Goal: Information Seeking & Learning: Learn about a topic

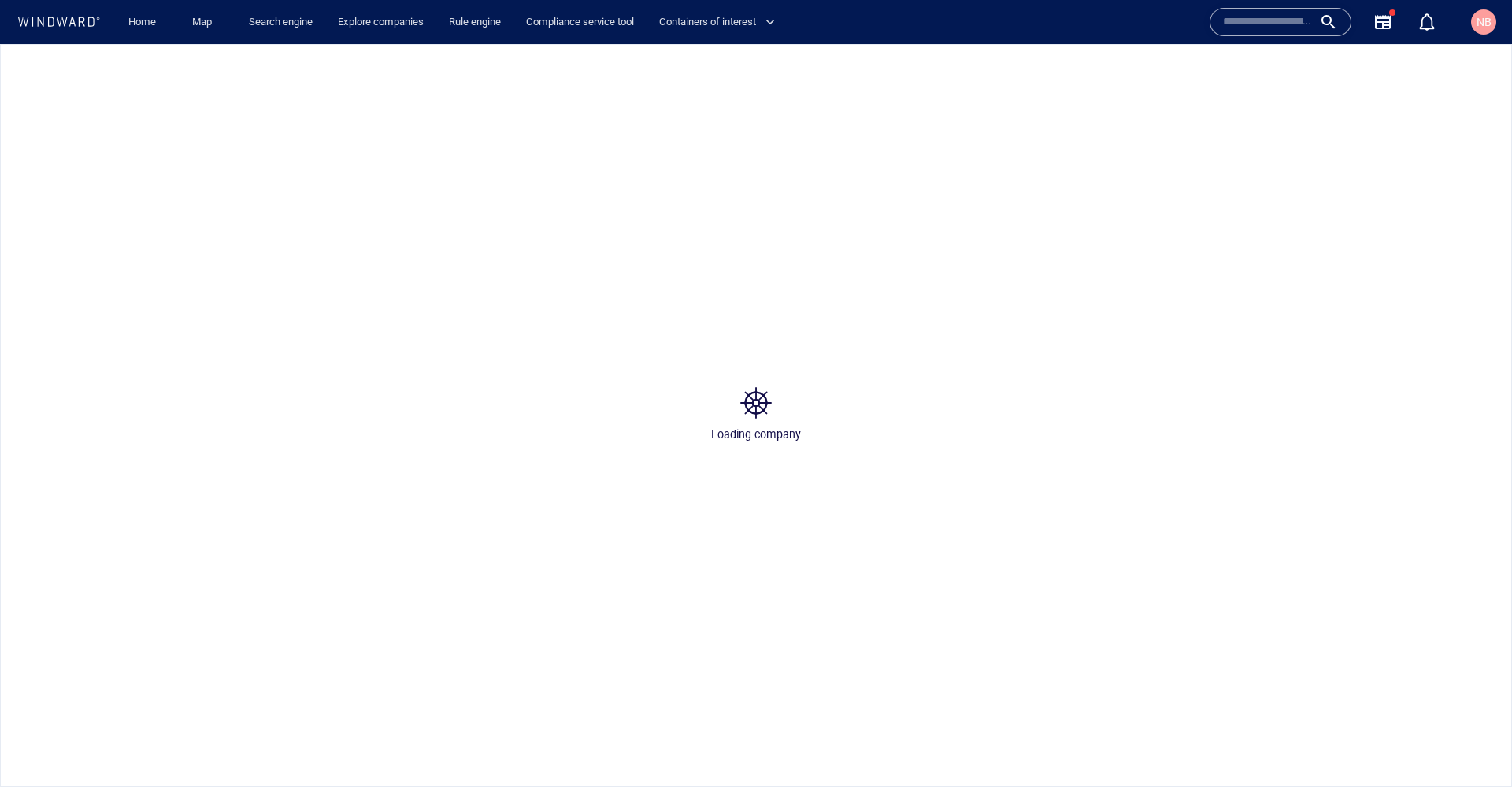
click at [1248, 28] on input "text" at bounding box center [1267, 22] width 90 height 23
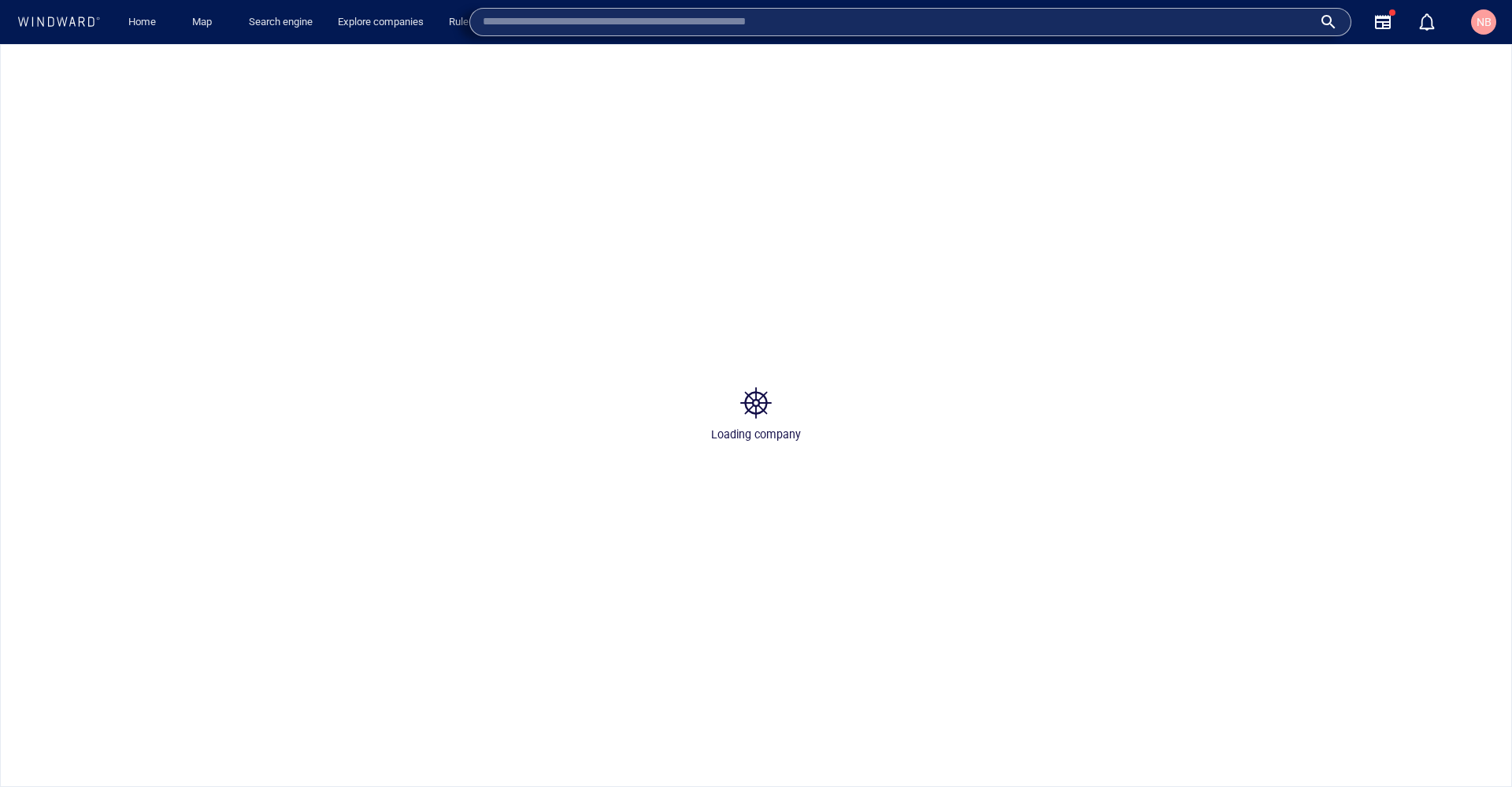
paste input "*******"
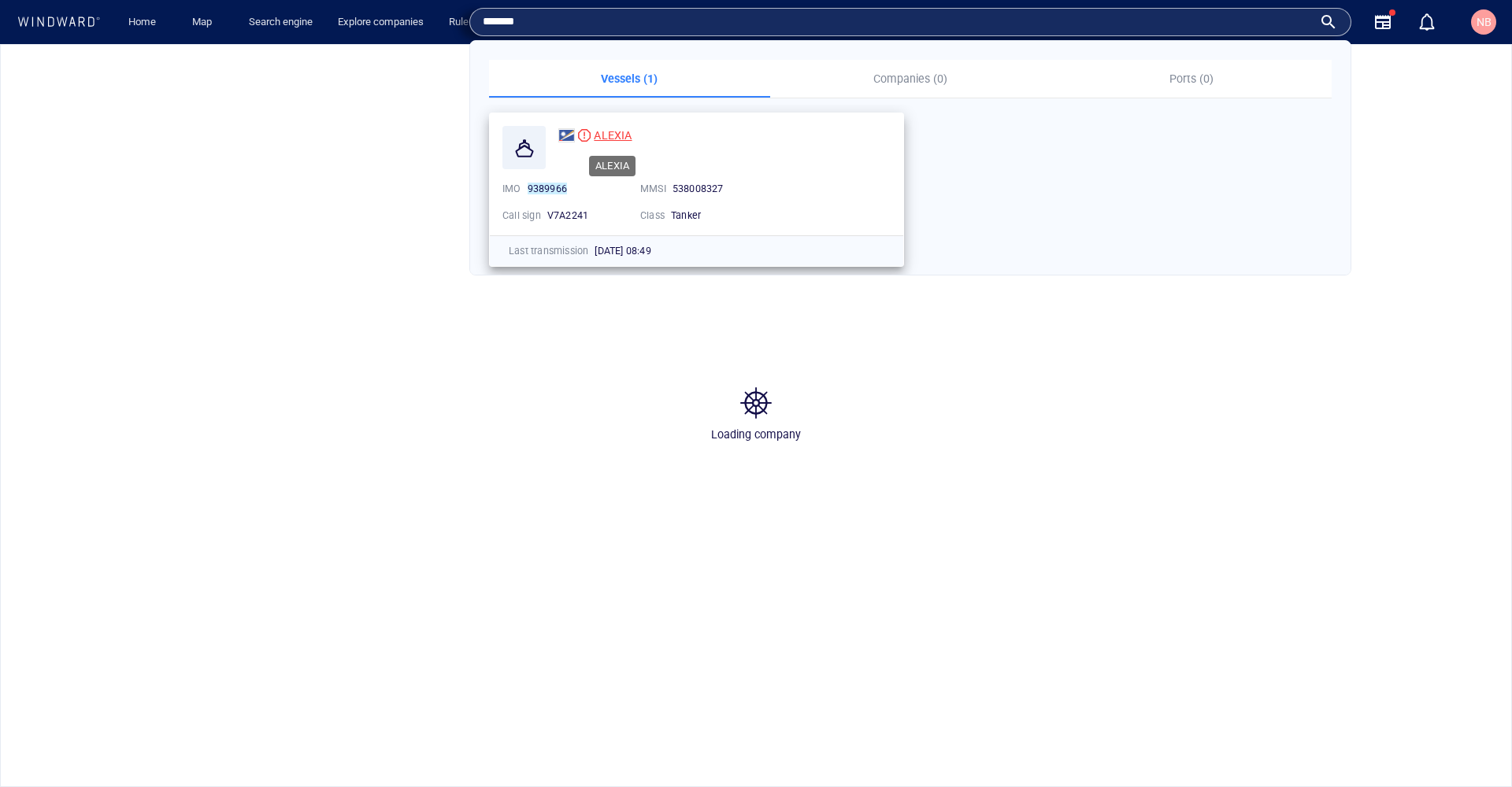
type input "*******"
click at [613, 129] on span "ALEXIA" at bounding box center [613, 135] width 38 height 13
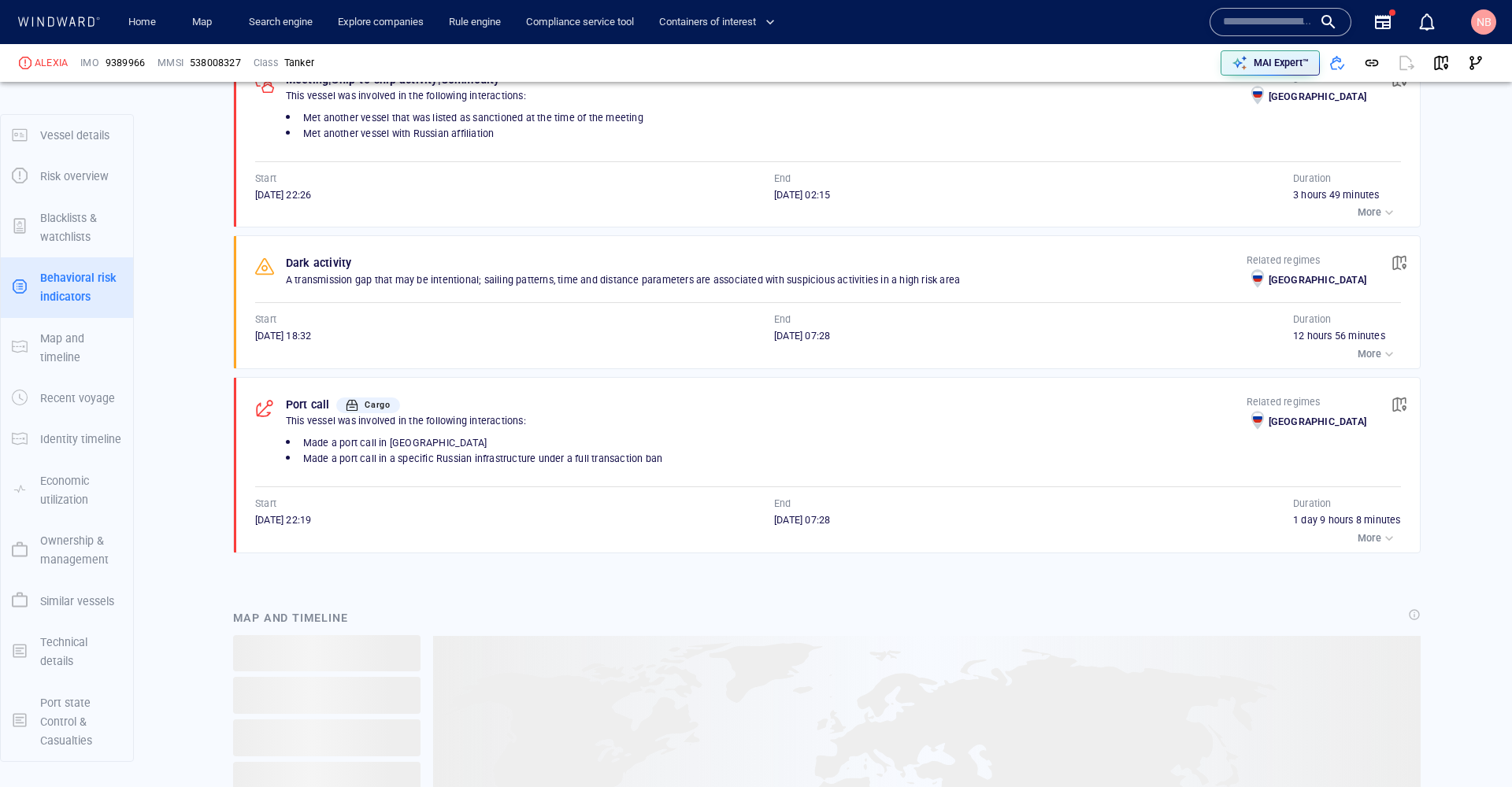
scroll to position [944, 0]
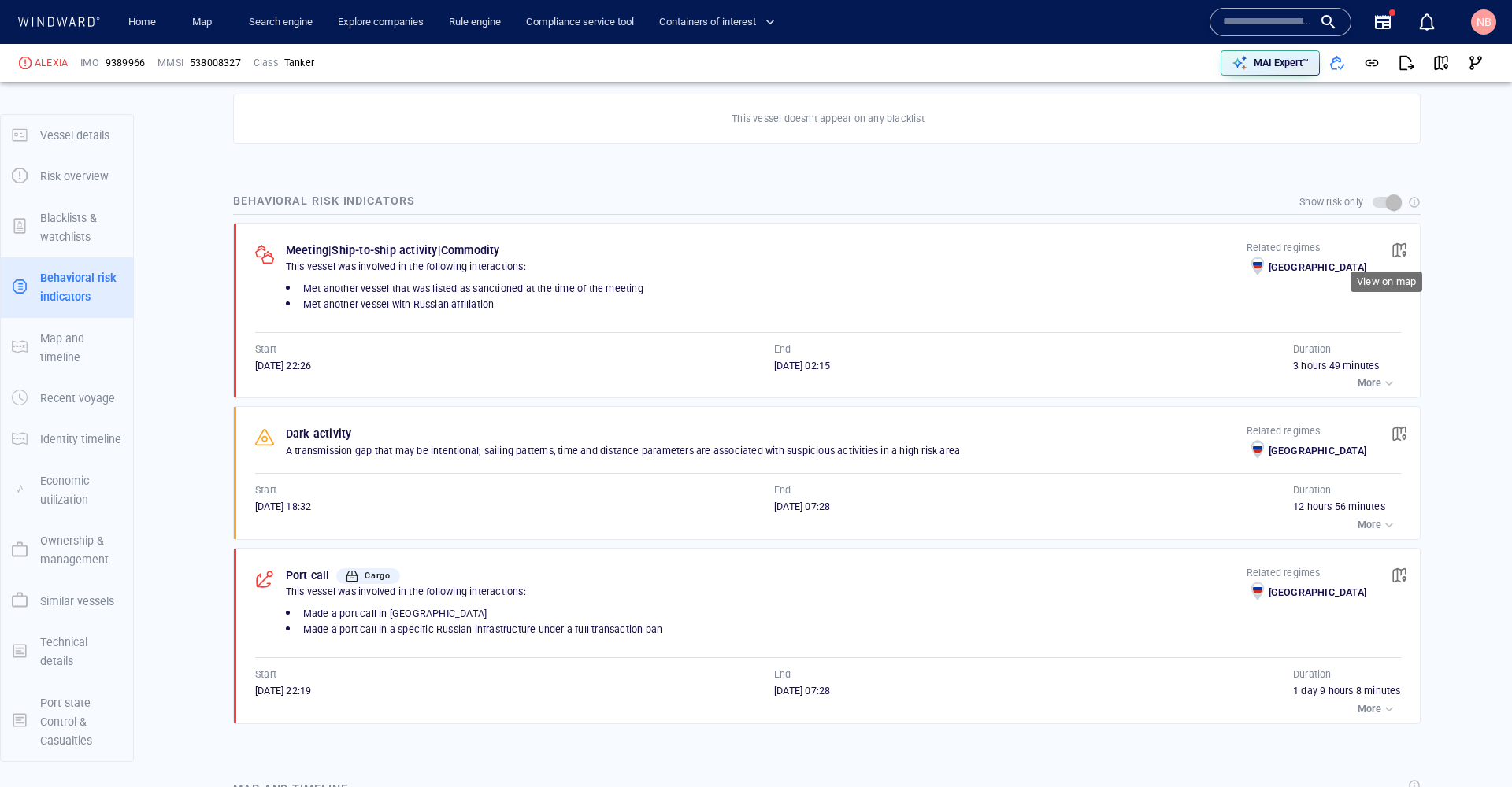
click at [1391, 243] on span "button" at bounding box center [1399, 250] width 16 height 15
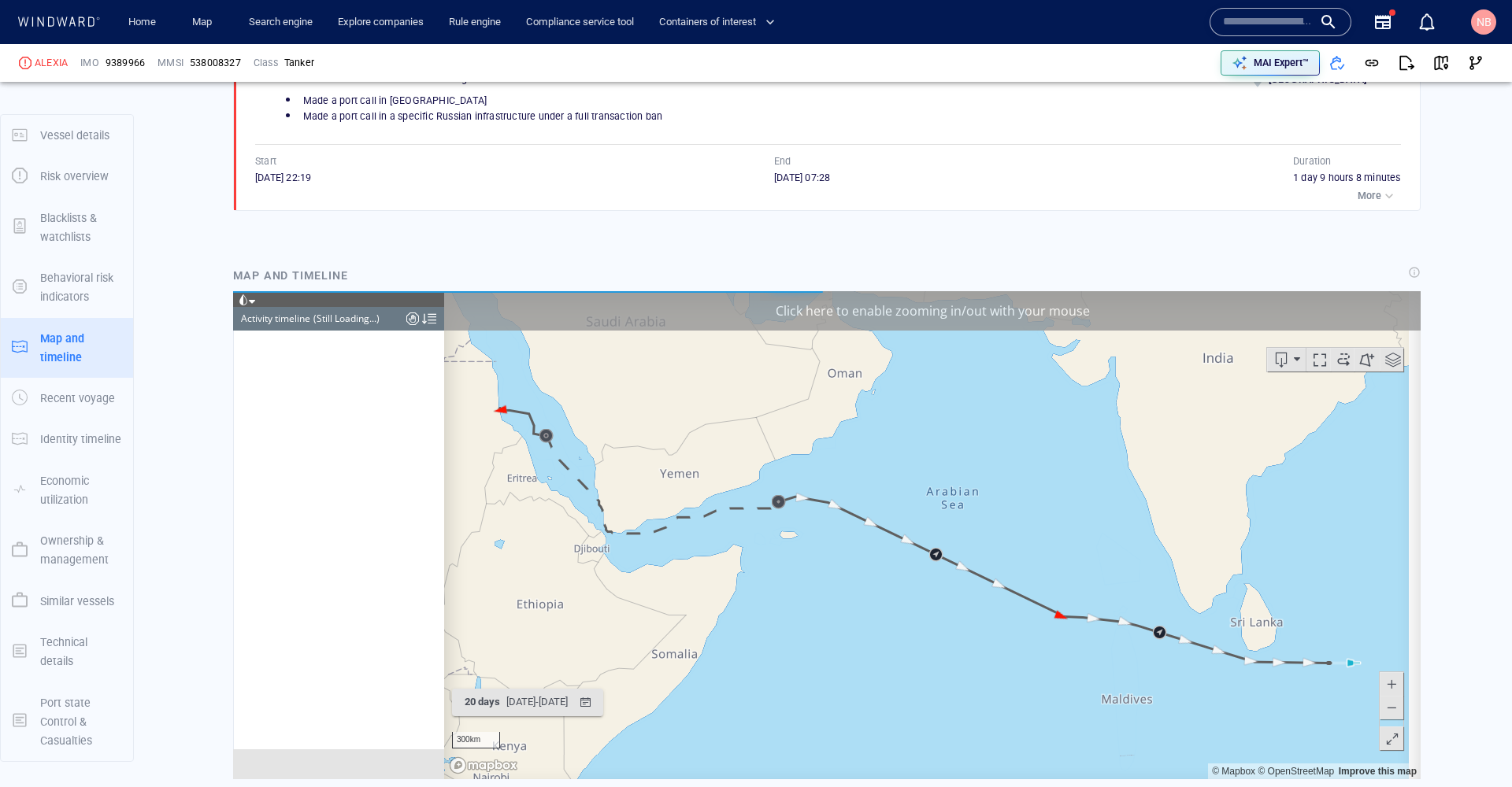
scroll to position [15625, 0]
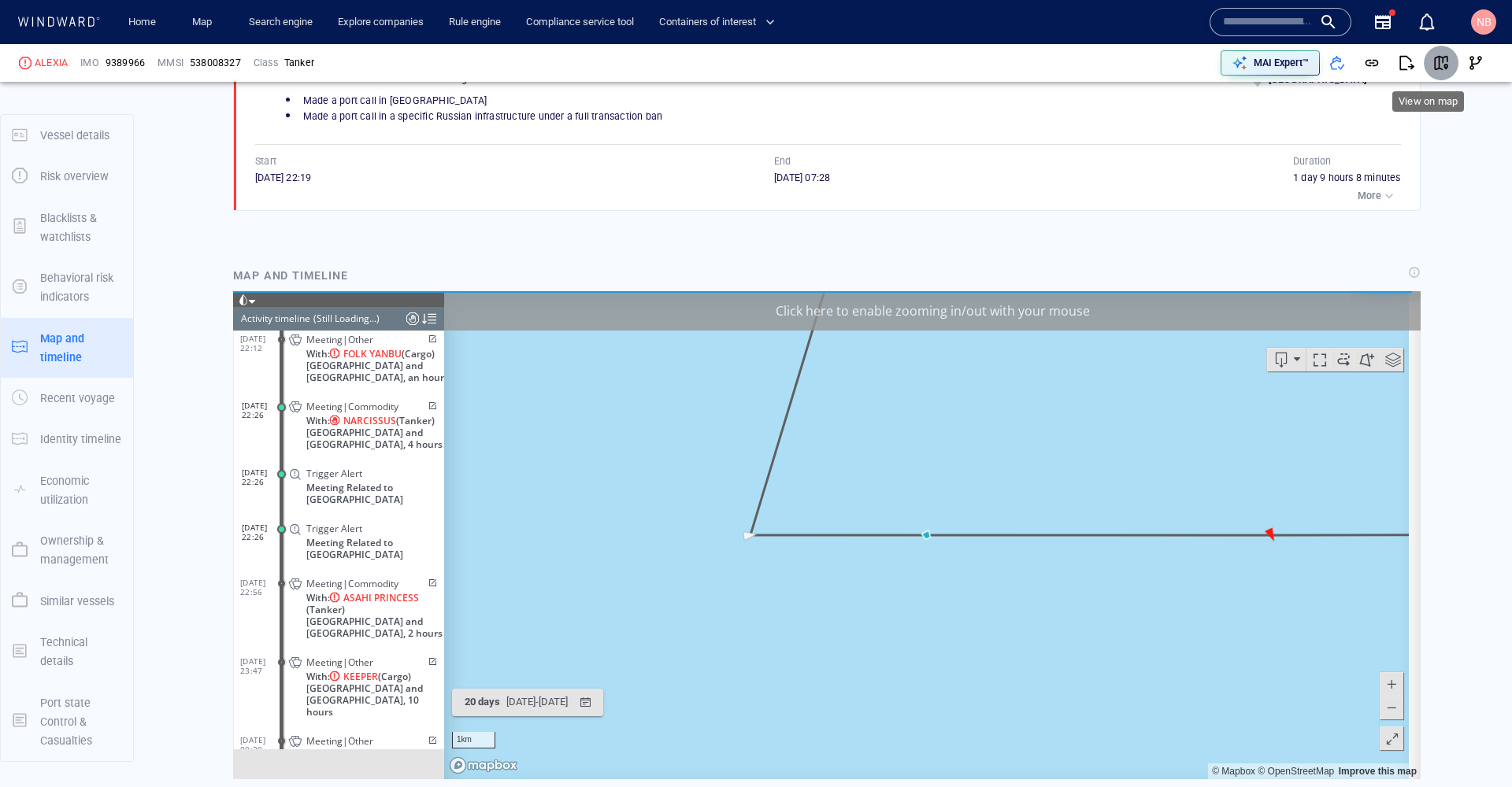
click at [1433, 58] on span "button" at bounding box center [1440, 63] width 16 height 15
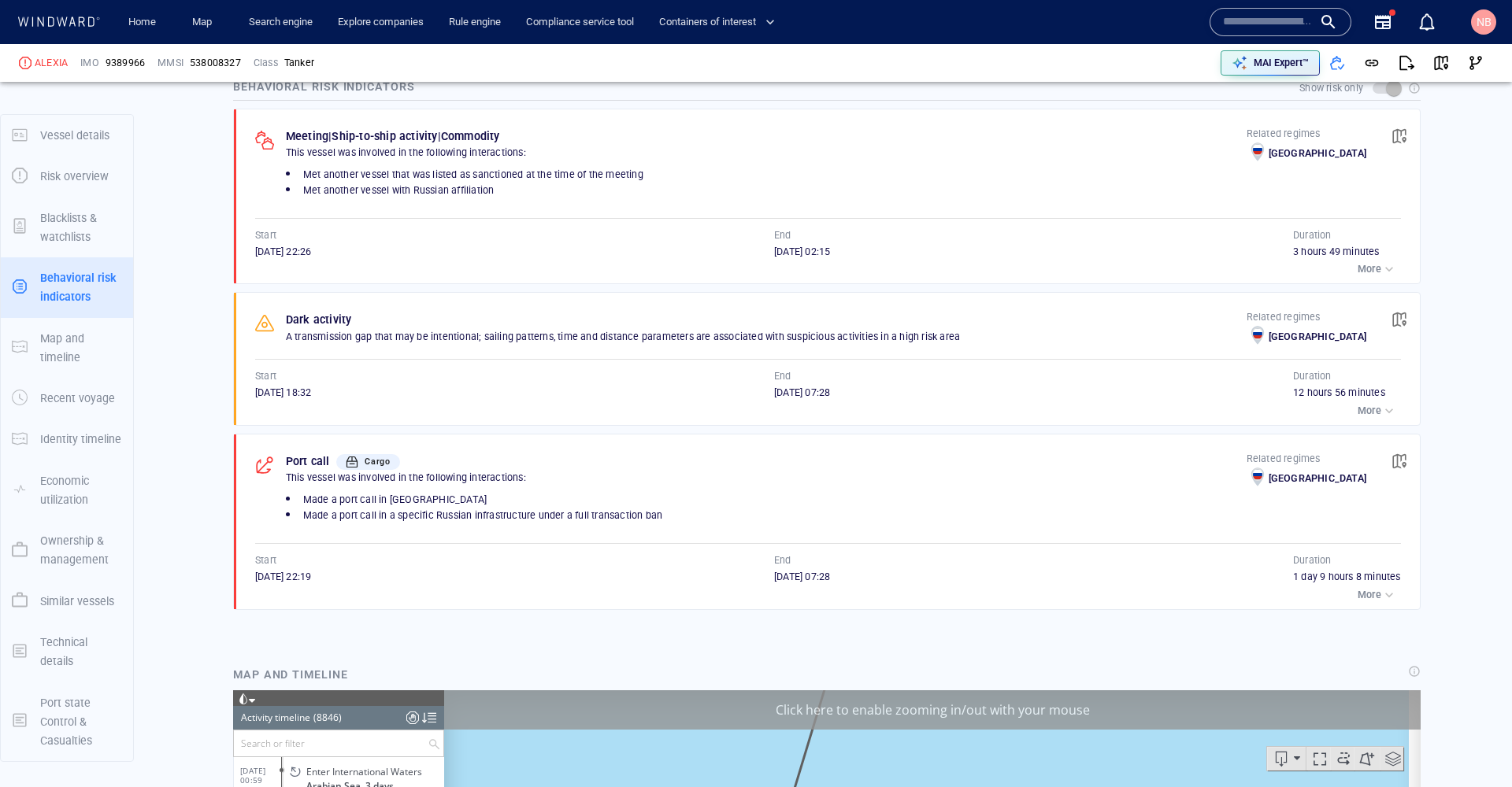
scroll to position [1020, 0]
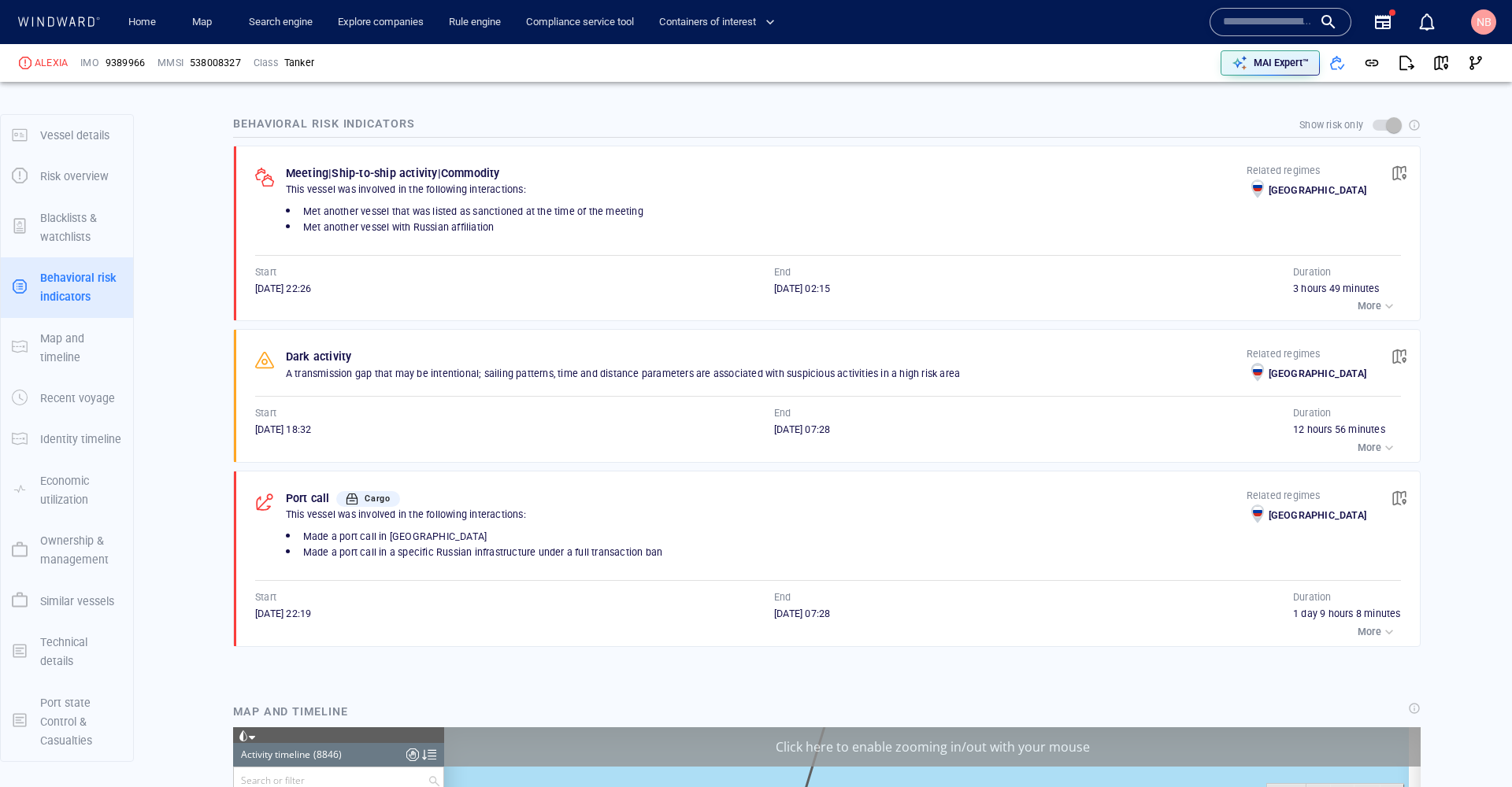
click at [1381, 298] on div "button" at bounding box center [1389, 306] width 16 height 15
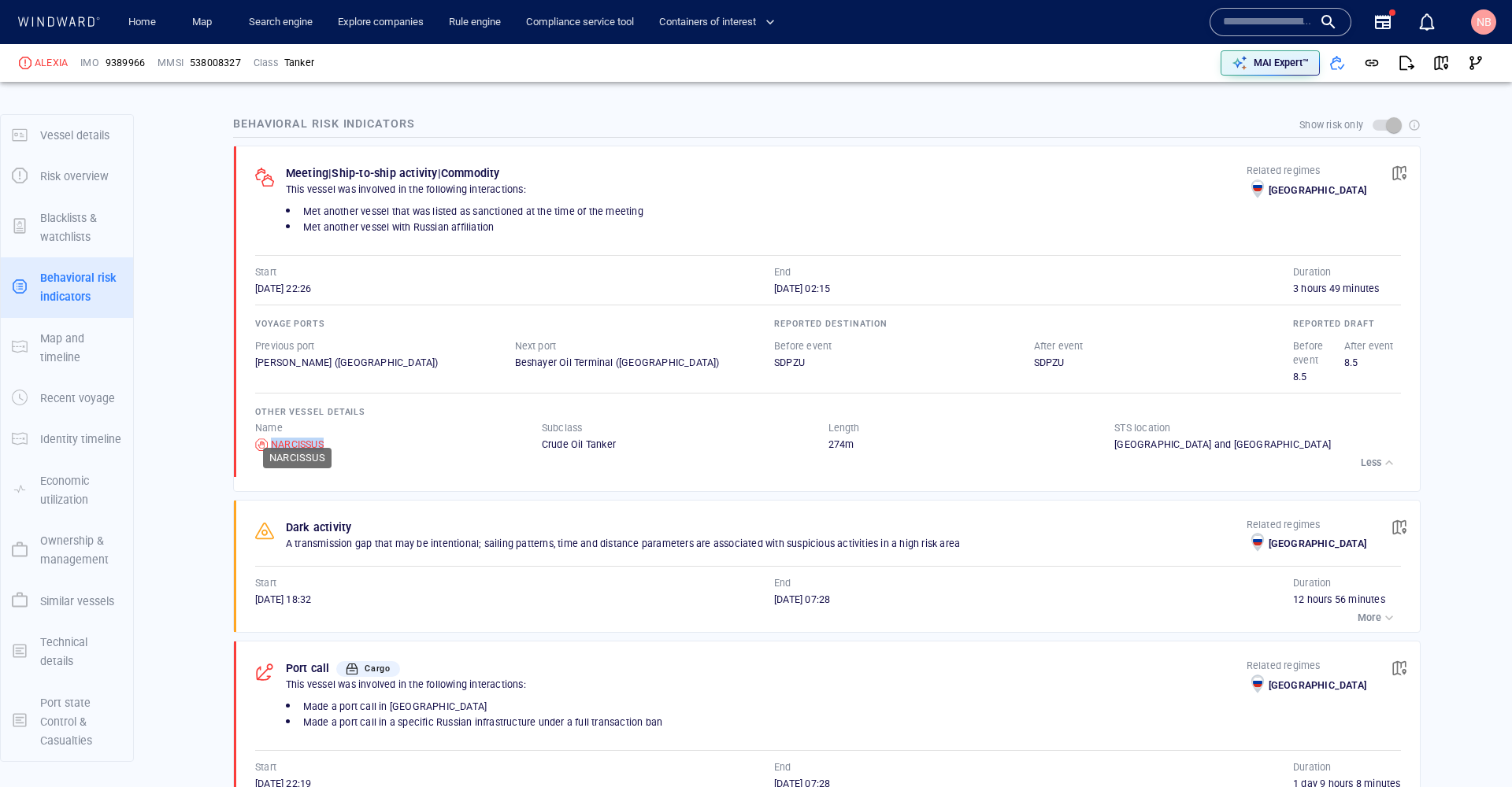
drag, startPoint x: 333, startPoint y: 430, endPoint x: 271, endPoint y: 434, distance: 62.1
click at [271, 437] on div "NARCISSUS" at bounding box center [398, 444] width 287 height 14
copy div "NARCISSUS"
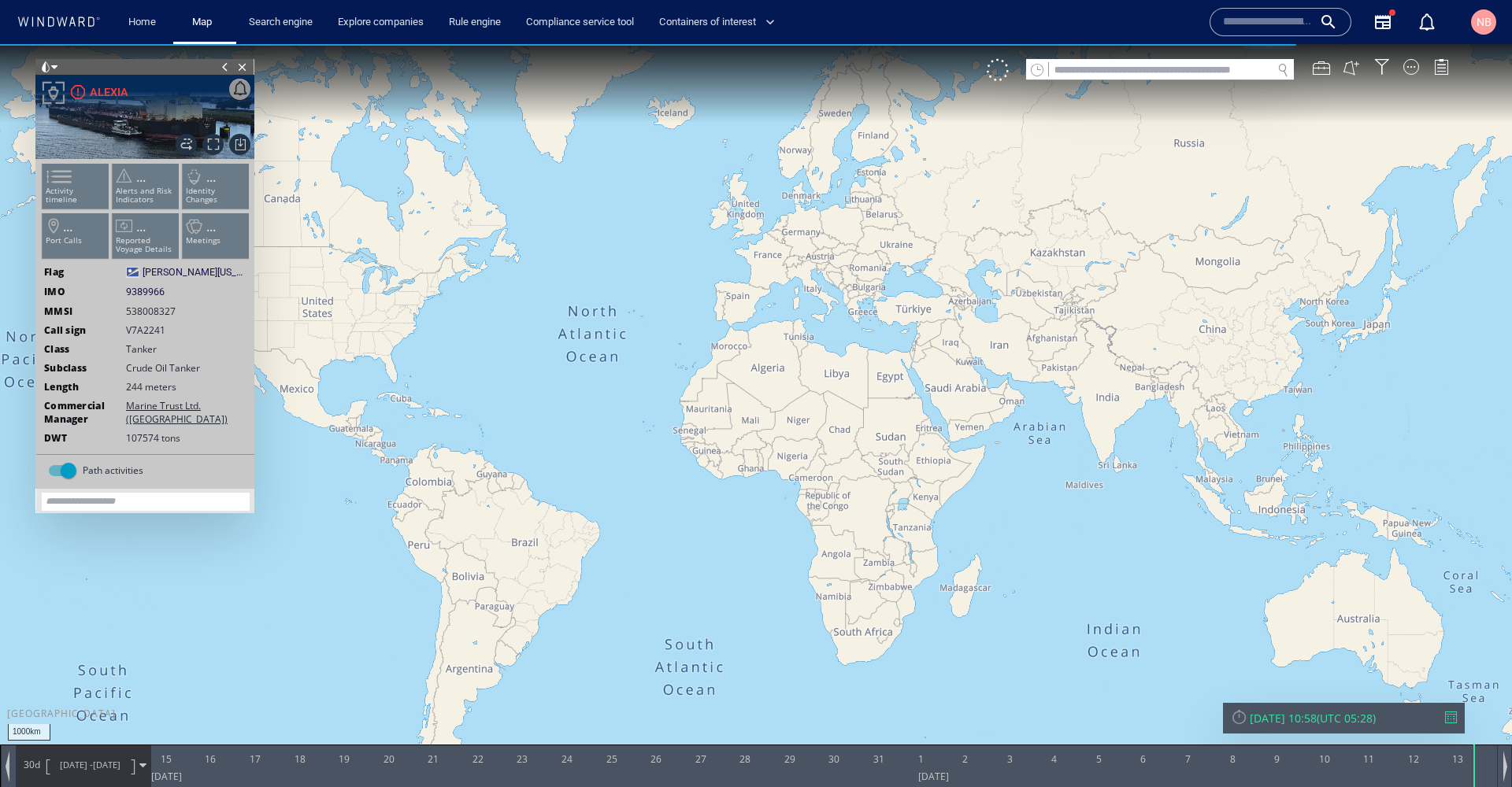
click at [1442, 717] on div "[DATE] 10:58 ( UTC 05:28 )" at bounding box center [1343, 717] width 226 height 15
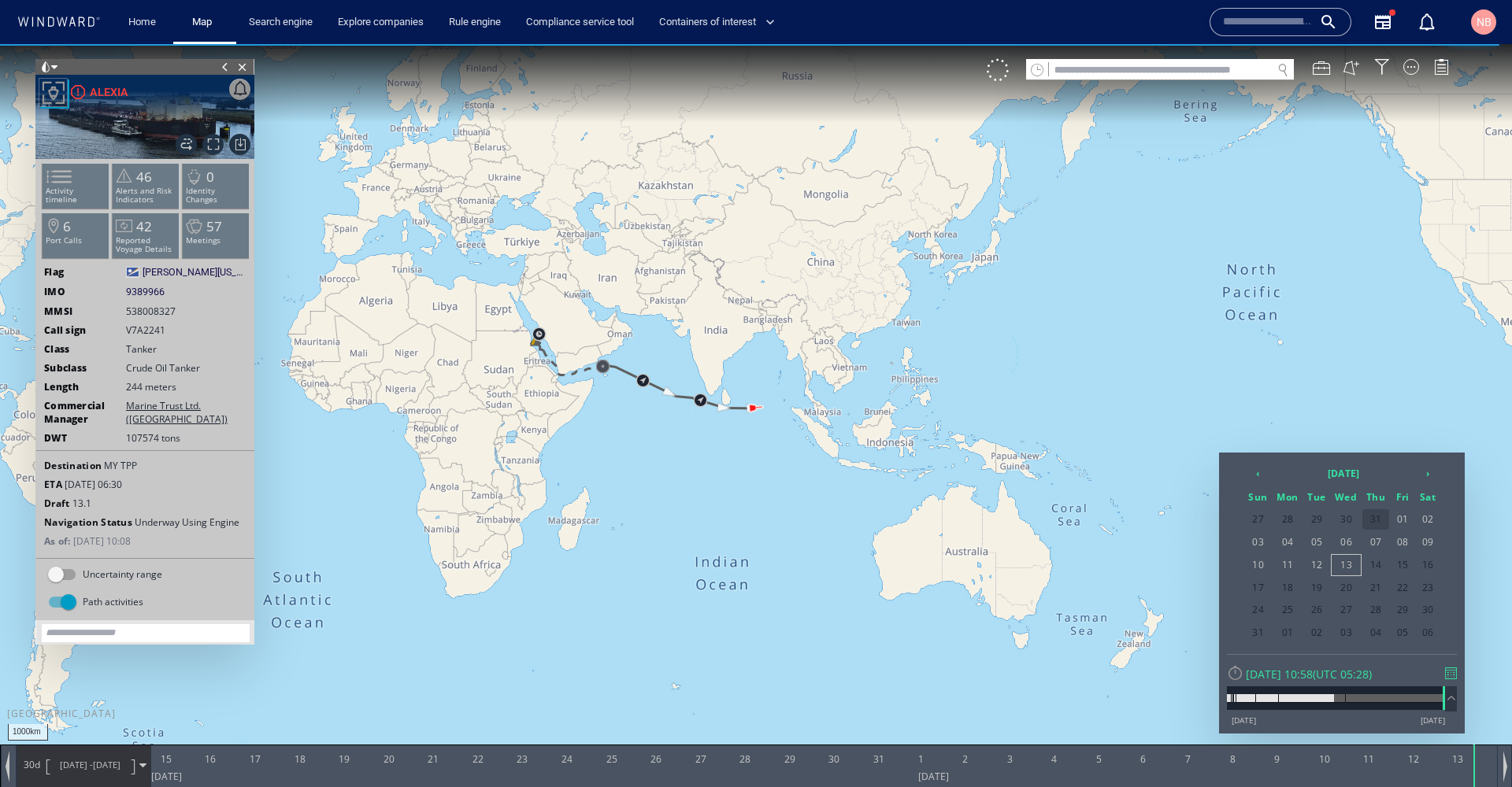
click at [1377, 512] on span "31" at bounding box center [1375, 519] width 27 height 21
click at [1375, 610] on span "31" at bounding box center [1375, 610] width 27 height 21
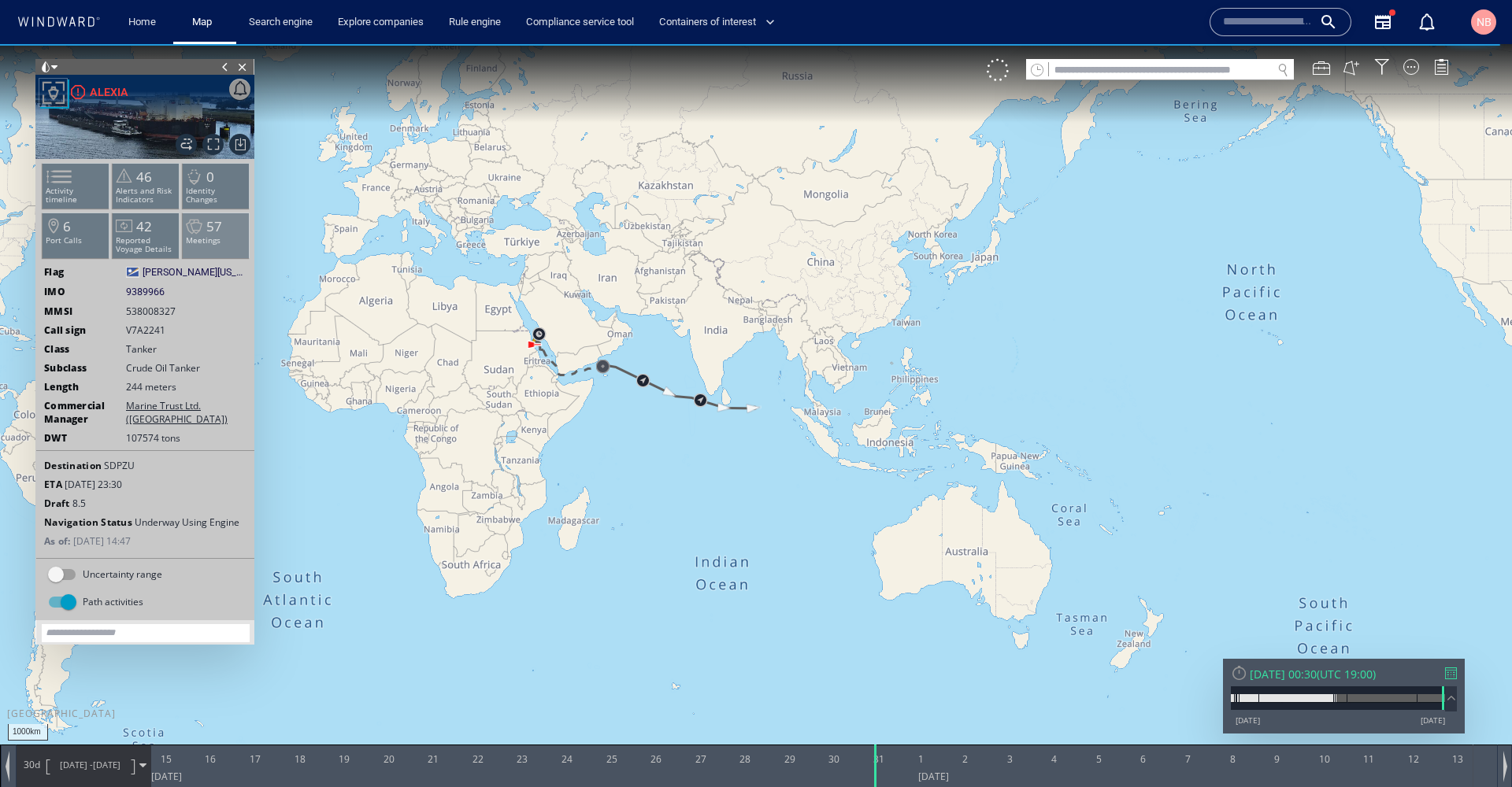
click at [215, 244] on p "Meetings" at bounding box center [216, 240] width 67 height 9
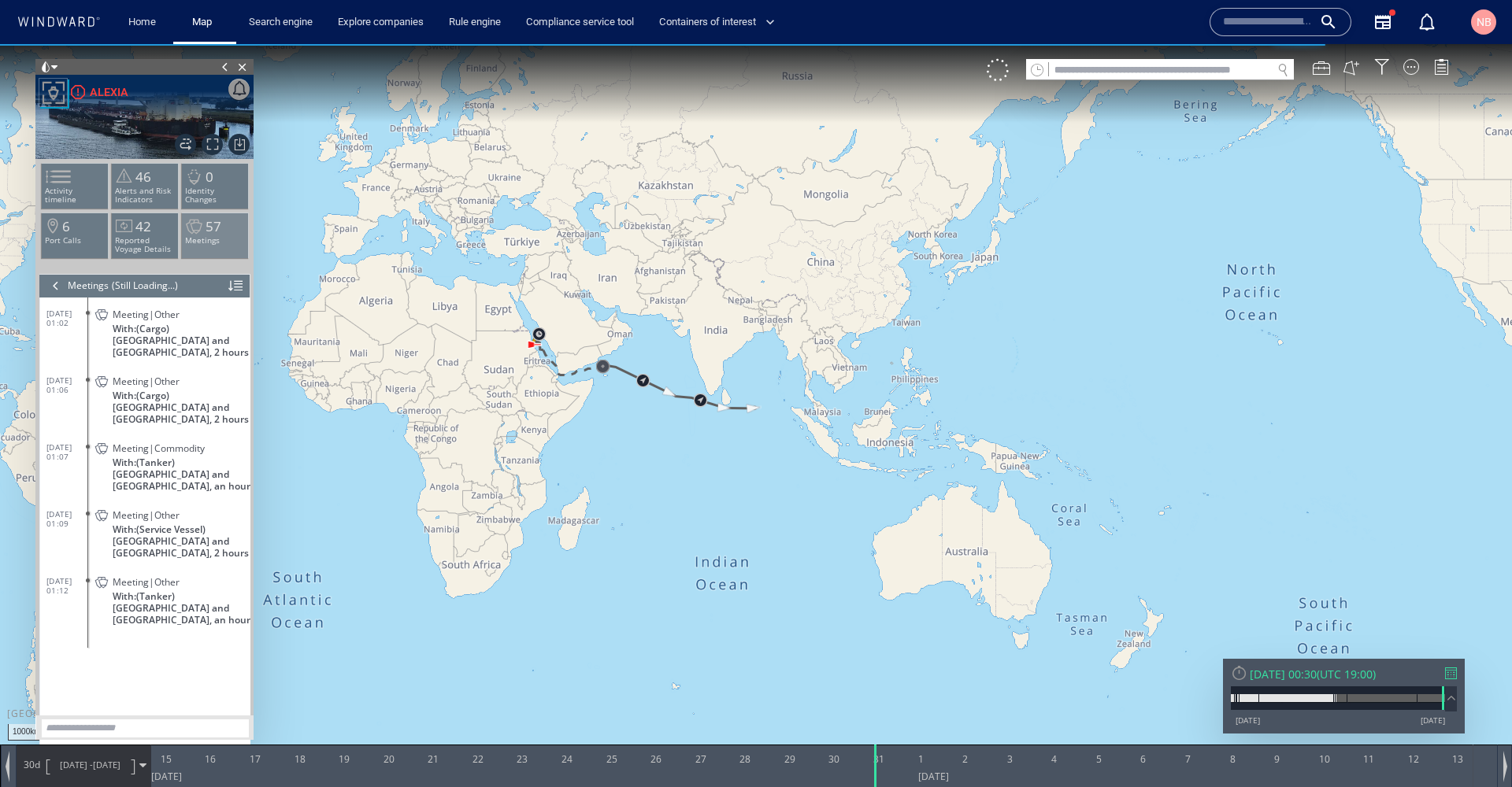
scroll to position [1342, 0]
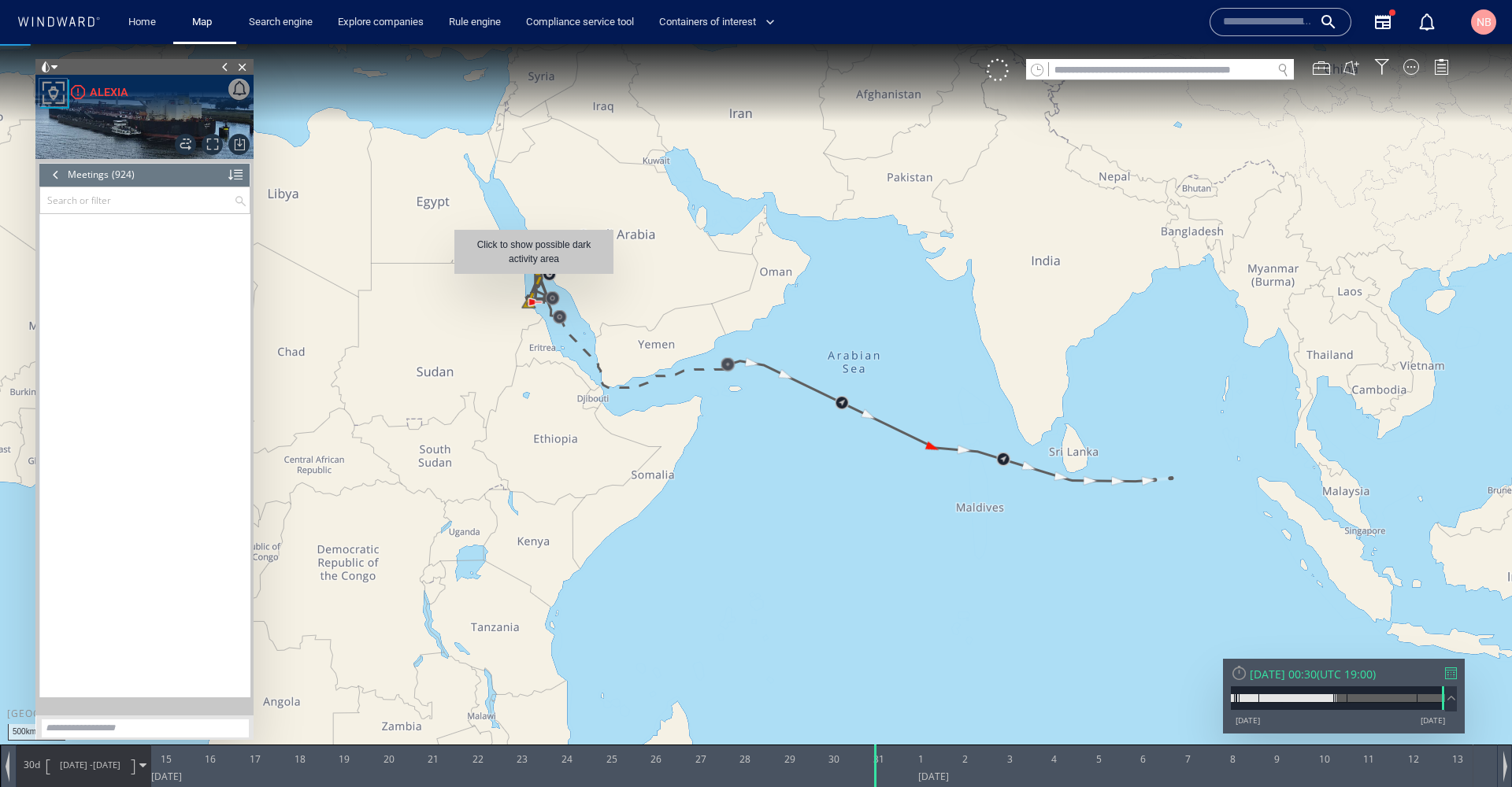
scroll to position [39508, 0]
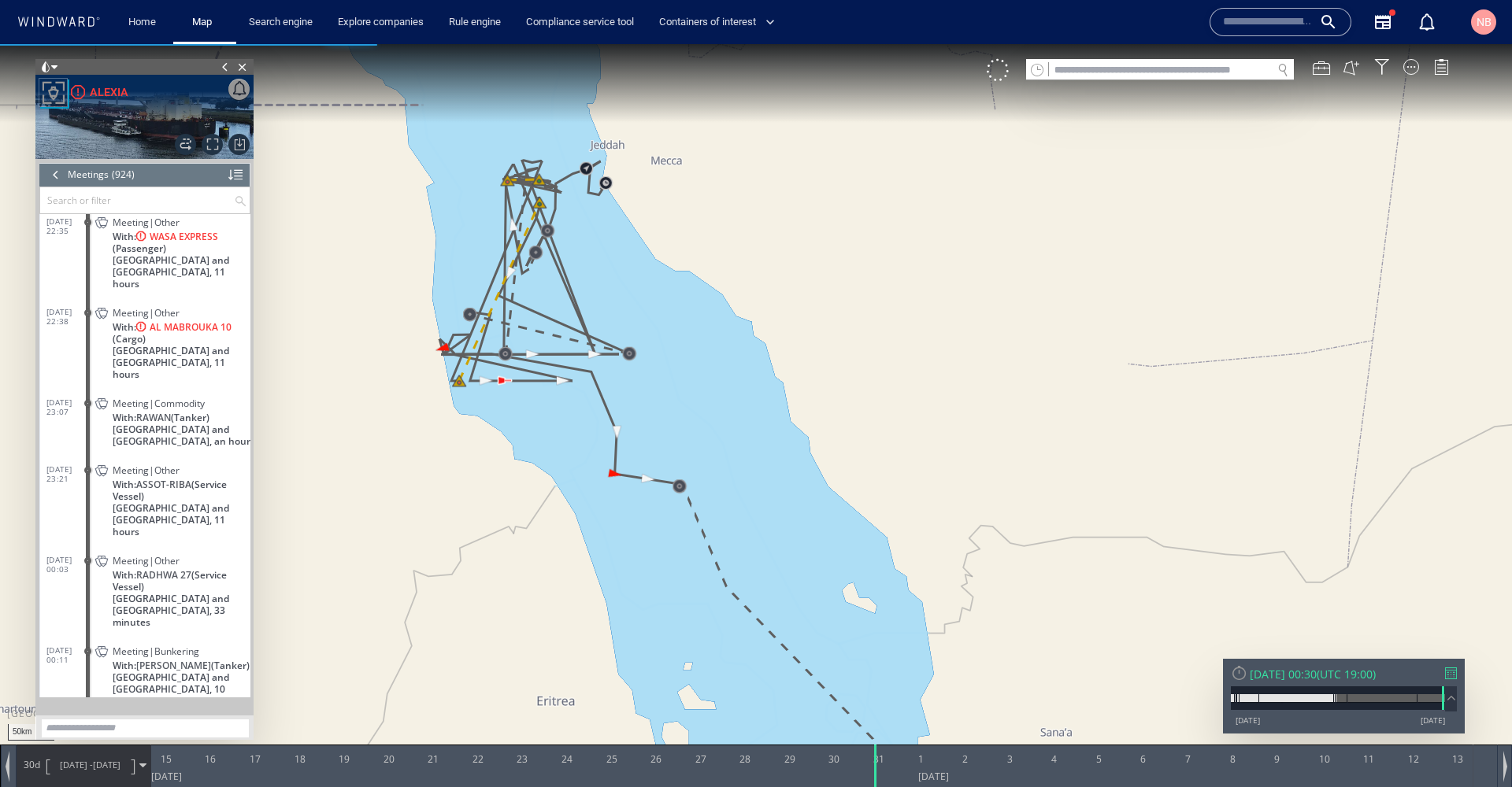
drag, startPoint x: 610, startPoint y: 276, endPoint x: 736, endPoint y: 296, distance: 127.6
click at [736, 296] on canvas "Map" at bounding box center [756, 407] width 1512 height 727
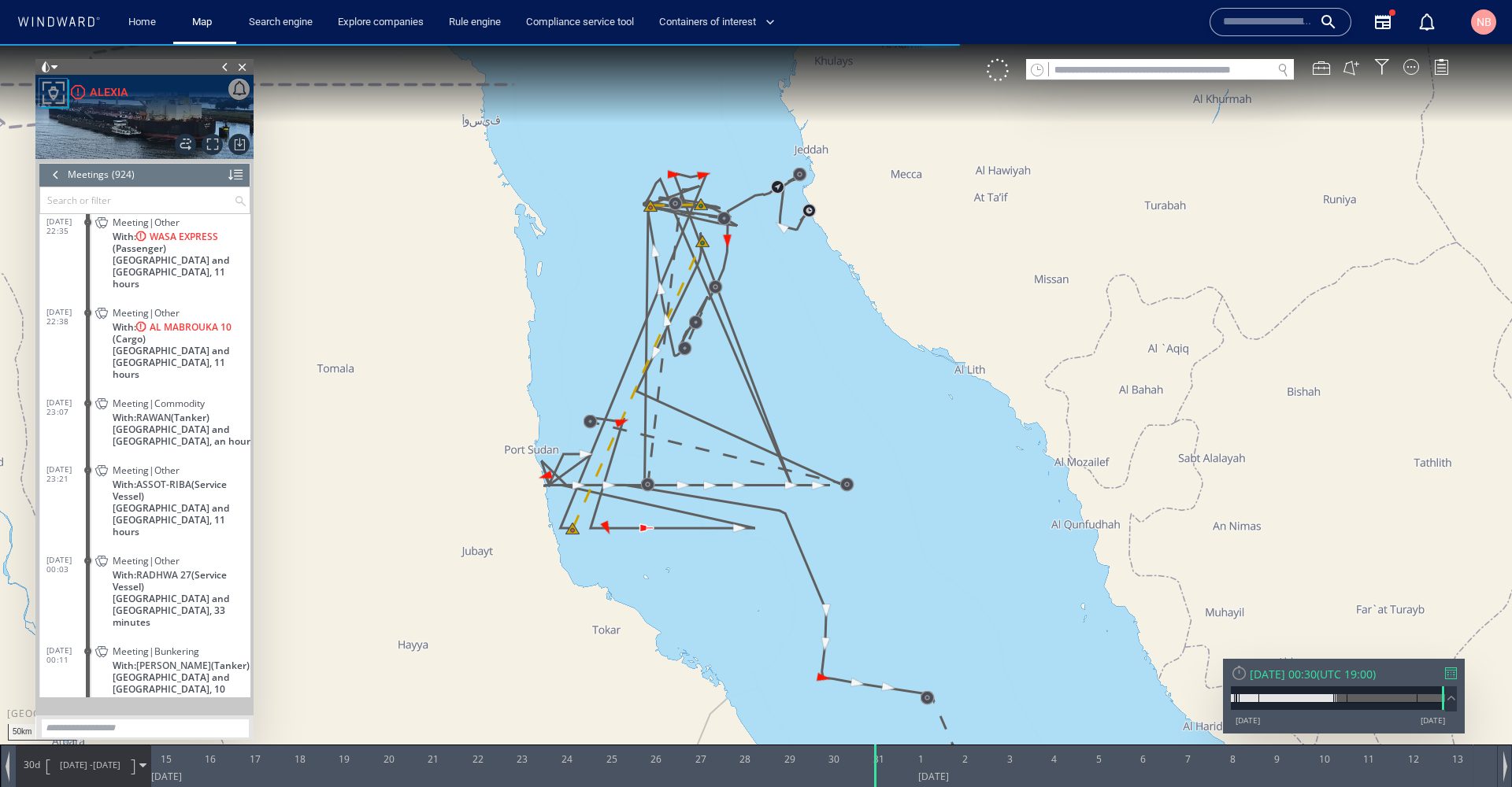
drag, startPoint x: 718, startPoint y: 257, endPoint x: 793, endPoint y: 321, distance: 98.6
click at [793, 321] on canvas "Map" at bounding box center [756, 407] width 1512 height 727
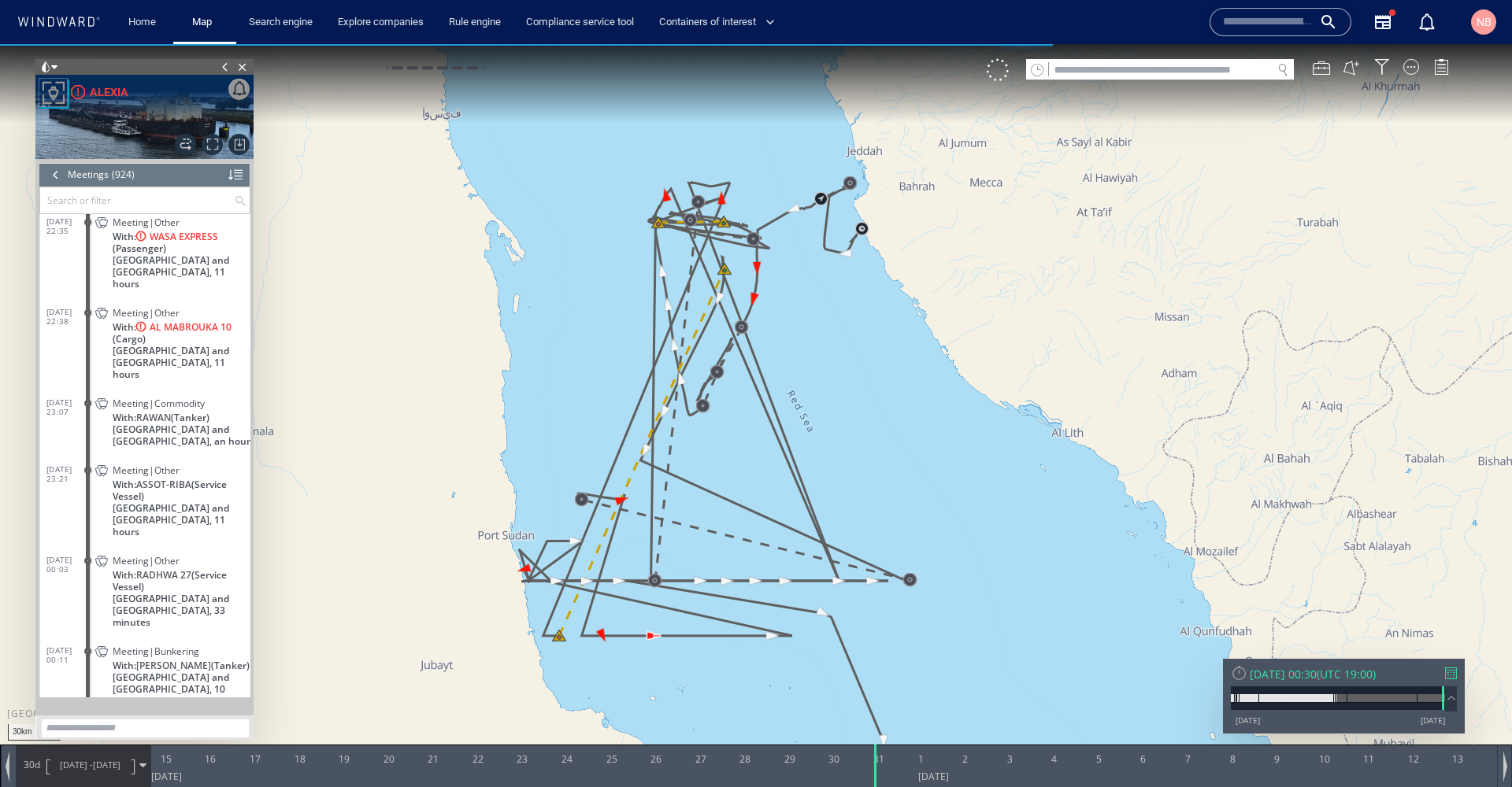
drag, startPoint x: 794, startPoint y: 319, endPoint x: 843, endPoint y: 369, distance: 70.0
click at [843, 369] on canvas "Map" at bounding box center [756, 407] width 1512 height 727
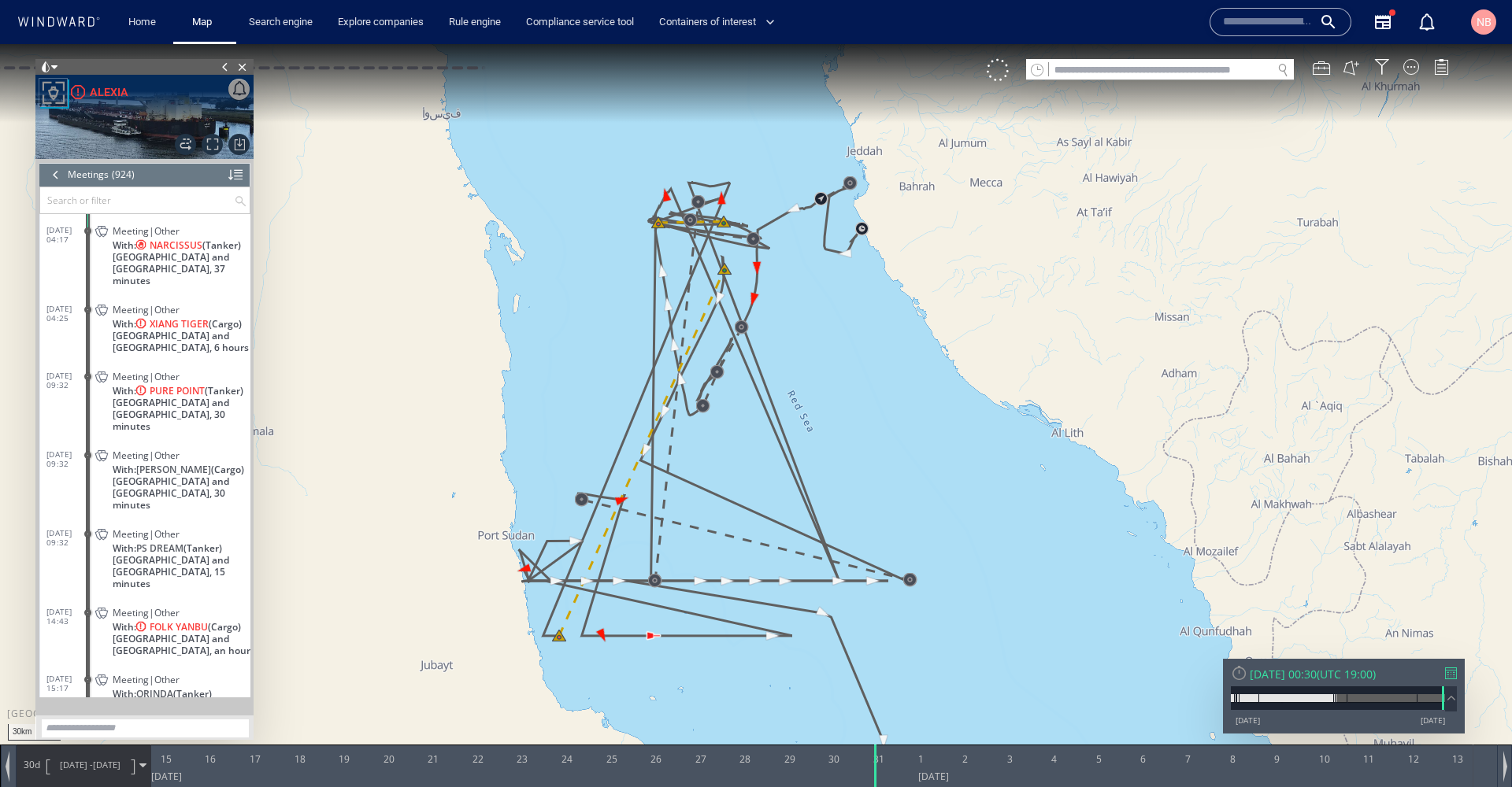
scroll to position [38947, 0]
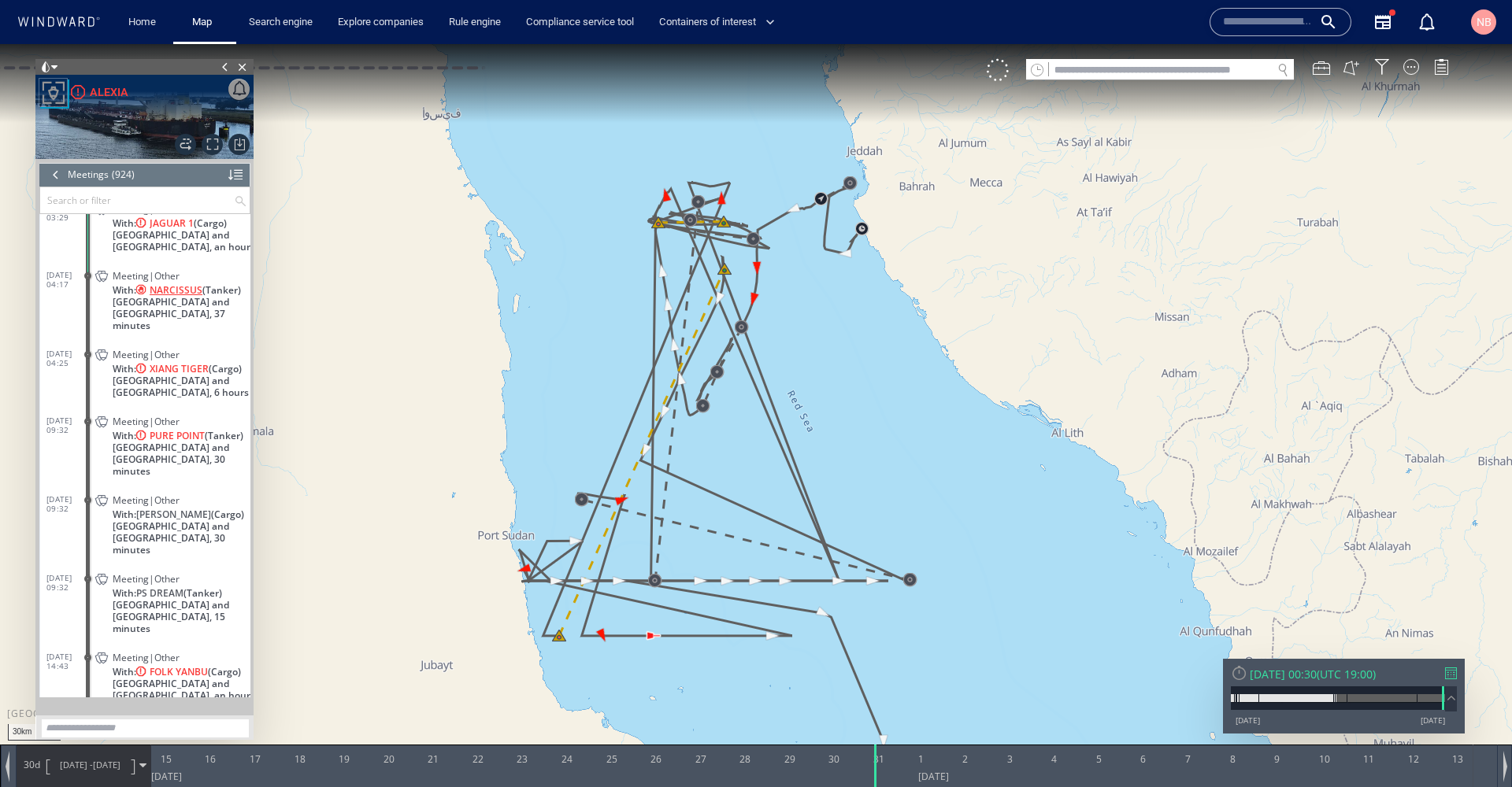
click at [182, 286] on span "NARCISSUS" at bounding box center [176, 290] width 53 height 12
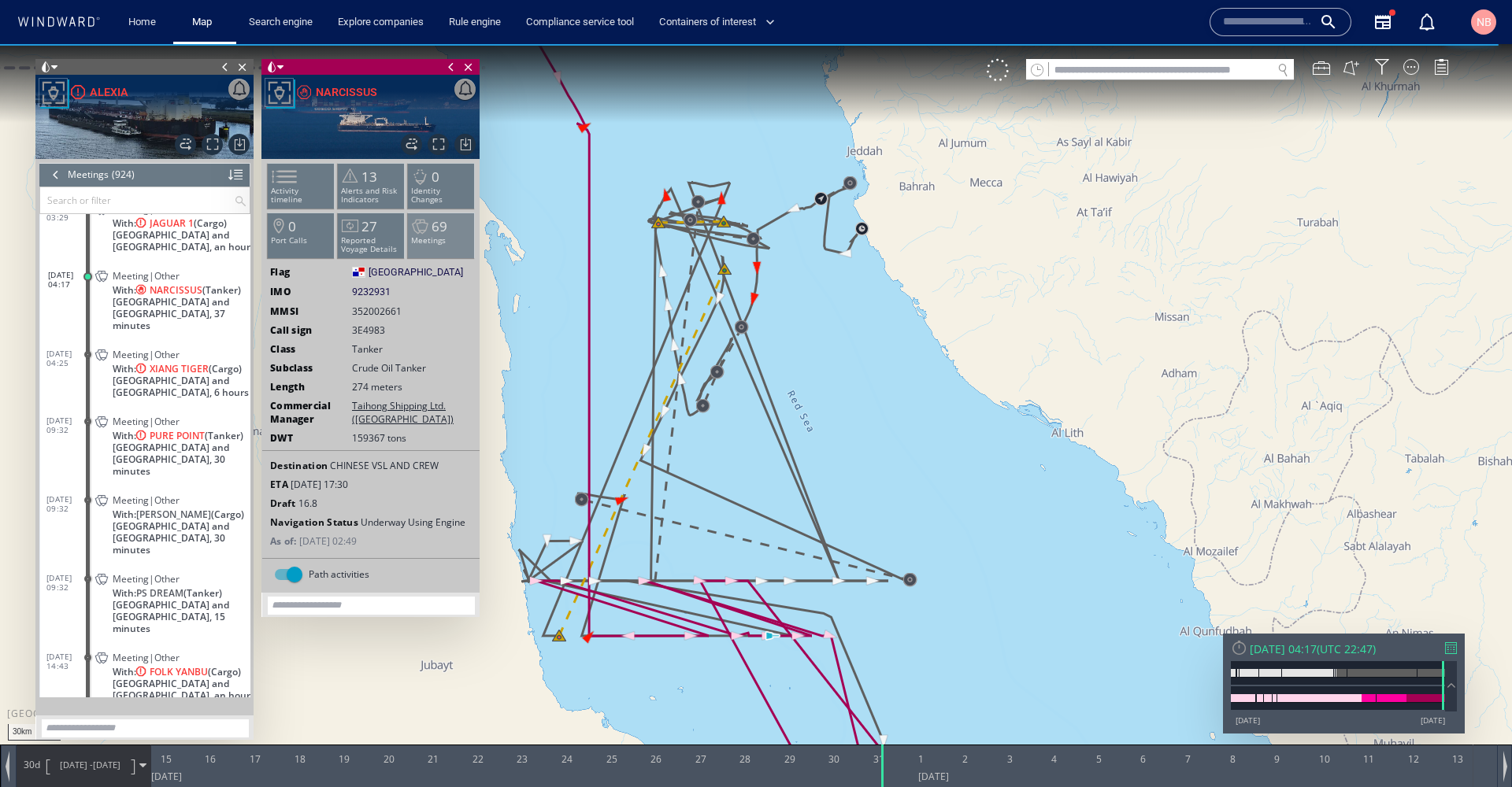
click at [423, 251] on li "69 Meetings" at bounding box center [441, 235] width 67 height 46
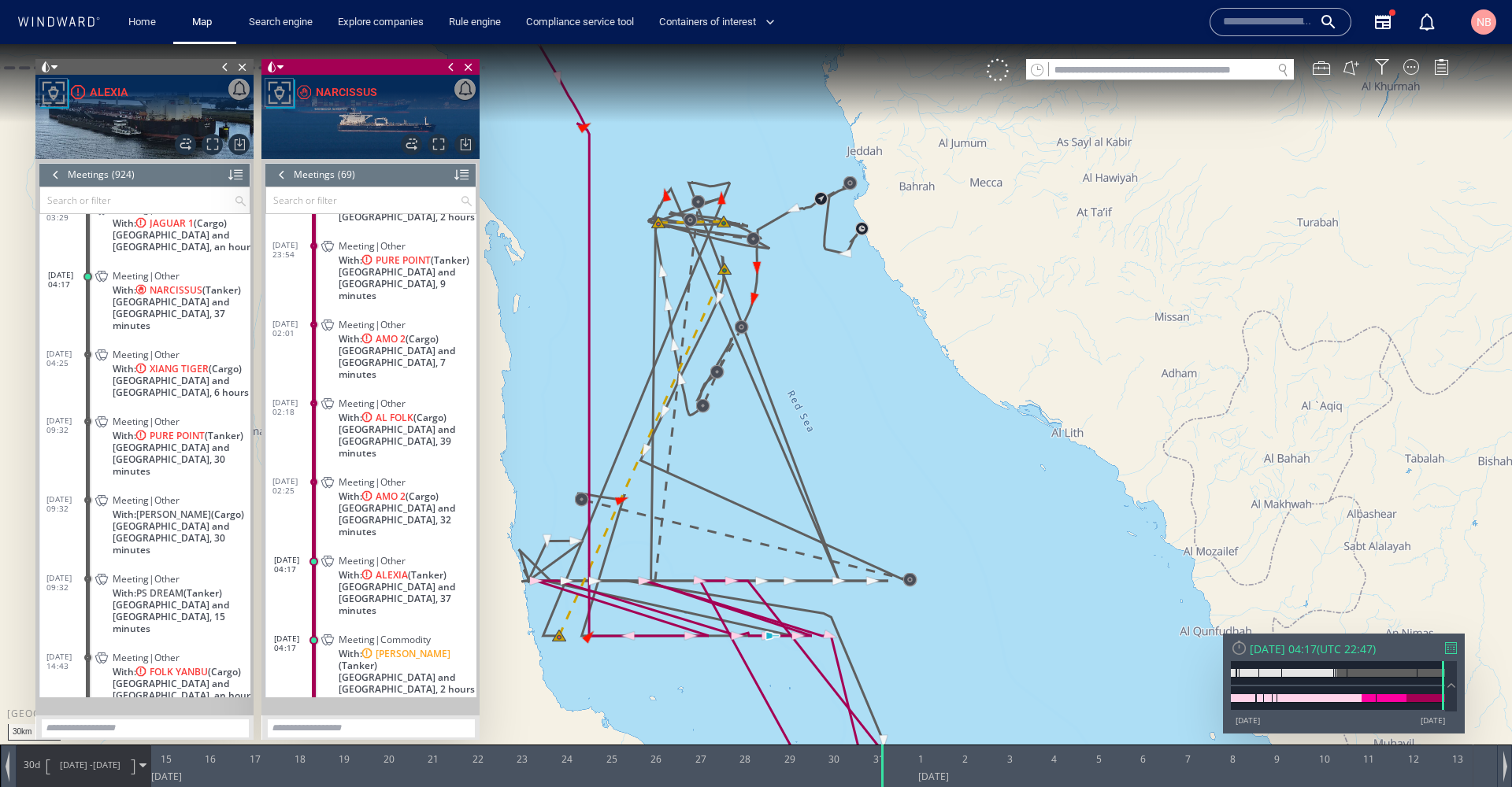
scroll to position [2873, 0]
drag, startPoint x: 895, startPoint y: 404, endPoint x: 983, endPoint y: 226, distance: 198.6
click at [983, 226] on canvas "Map" at bounding box center [756, 407] width 1512 height 727
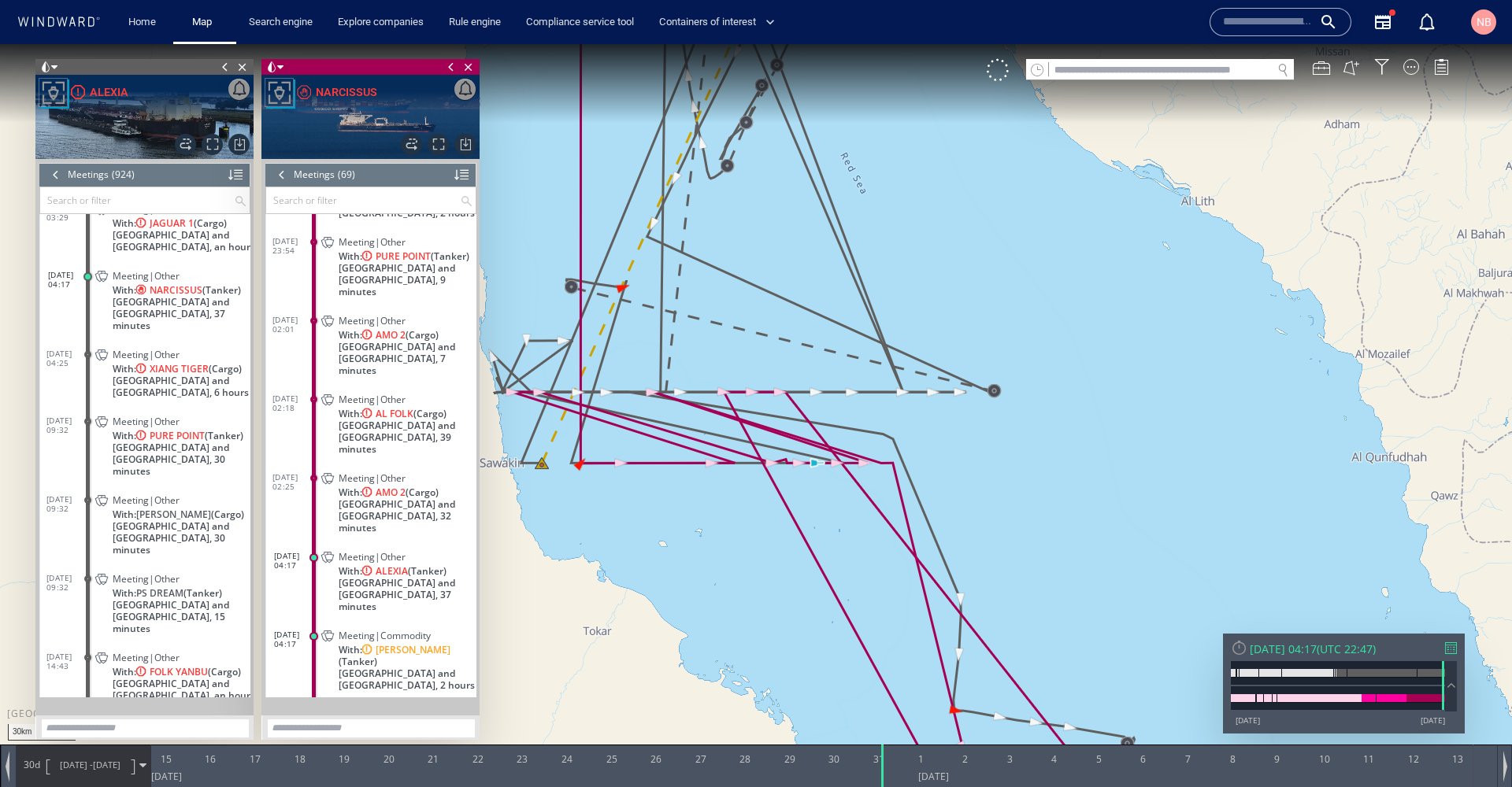
drag, startPoint x: 1023, startPoint y: 461, endPoint x: 1057, endPoint y: 458, distance: 34.1
click at [1057, 458] on canvas "Map" at bounding box center [756, 407] width 1512 height 727
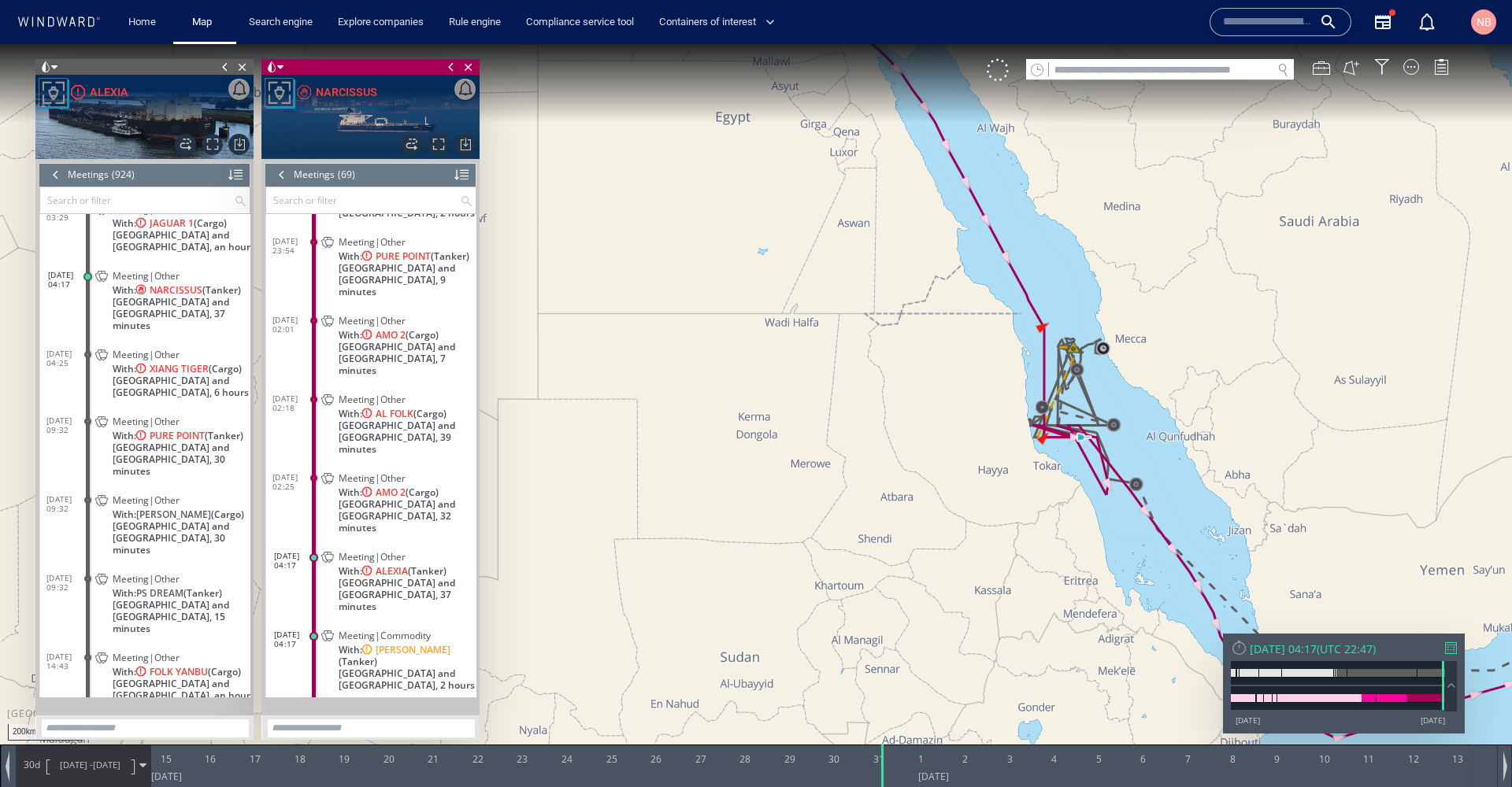
drag, startPoint x: 1235, startPoint y: 491, endPoint x: 988, endPoint y: 333, distance: 293.2
click at [988, 333] on canvas "Map" at bounding box center [756, 407] width 1512 height 727
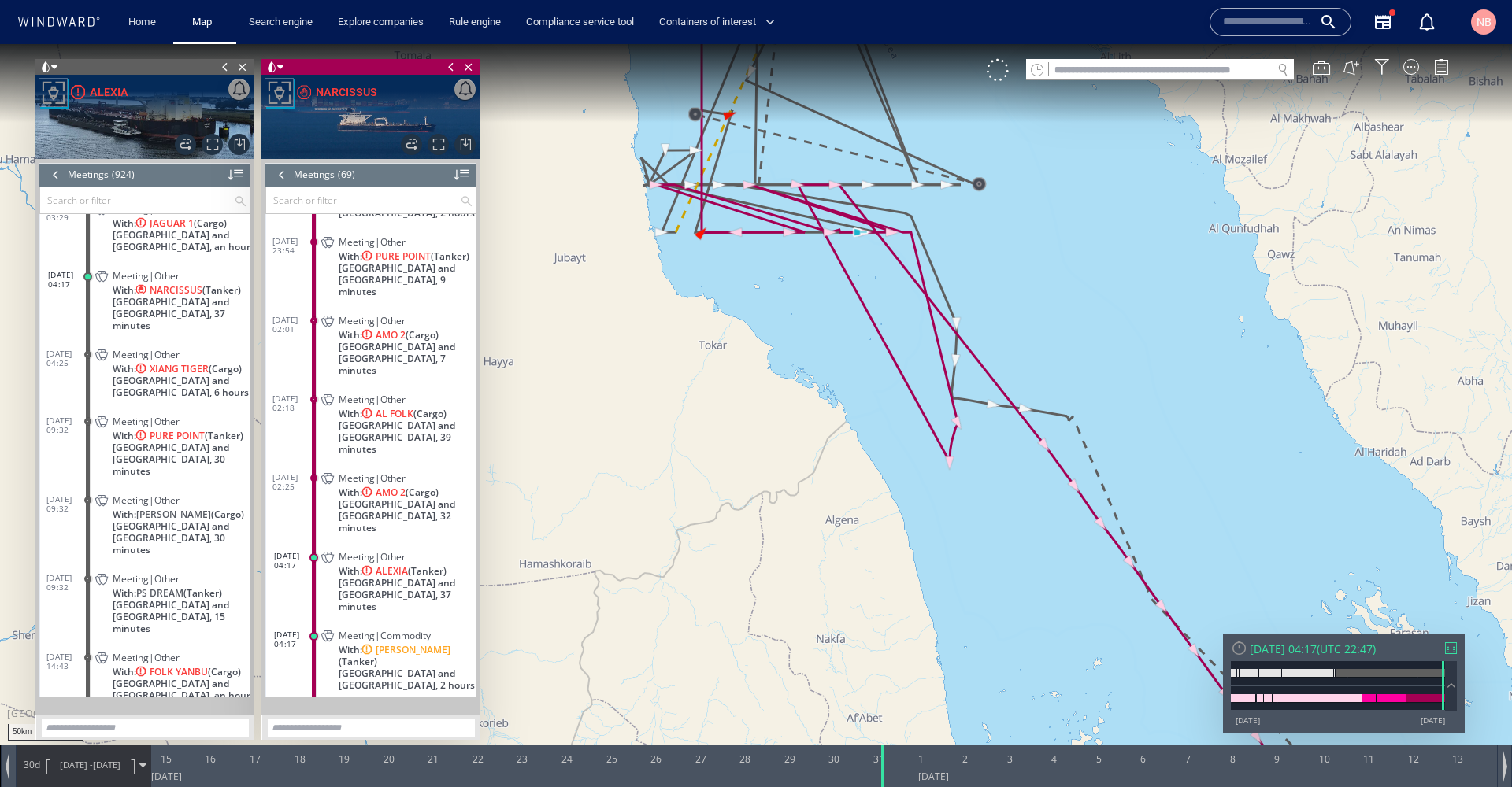
drag, startPoint x: 769, startPoint y: 270, endPoint x: 817, endPoint y: 539, distance: 273.2
click at [817, 539] on canvas "Map" at bounding box center [756, 407] width 1512 height 727
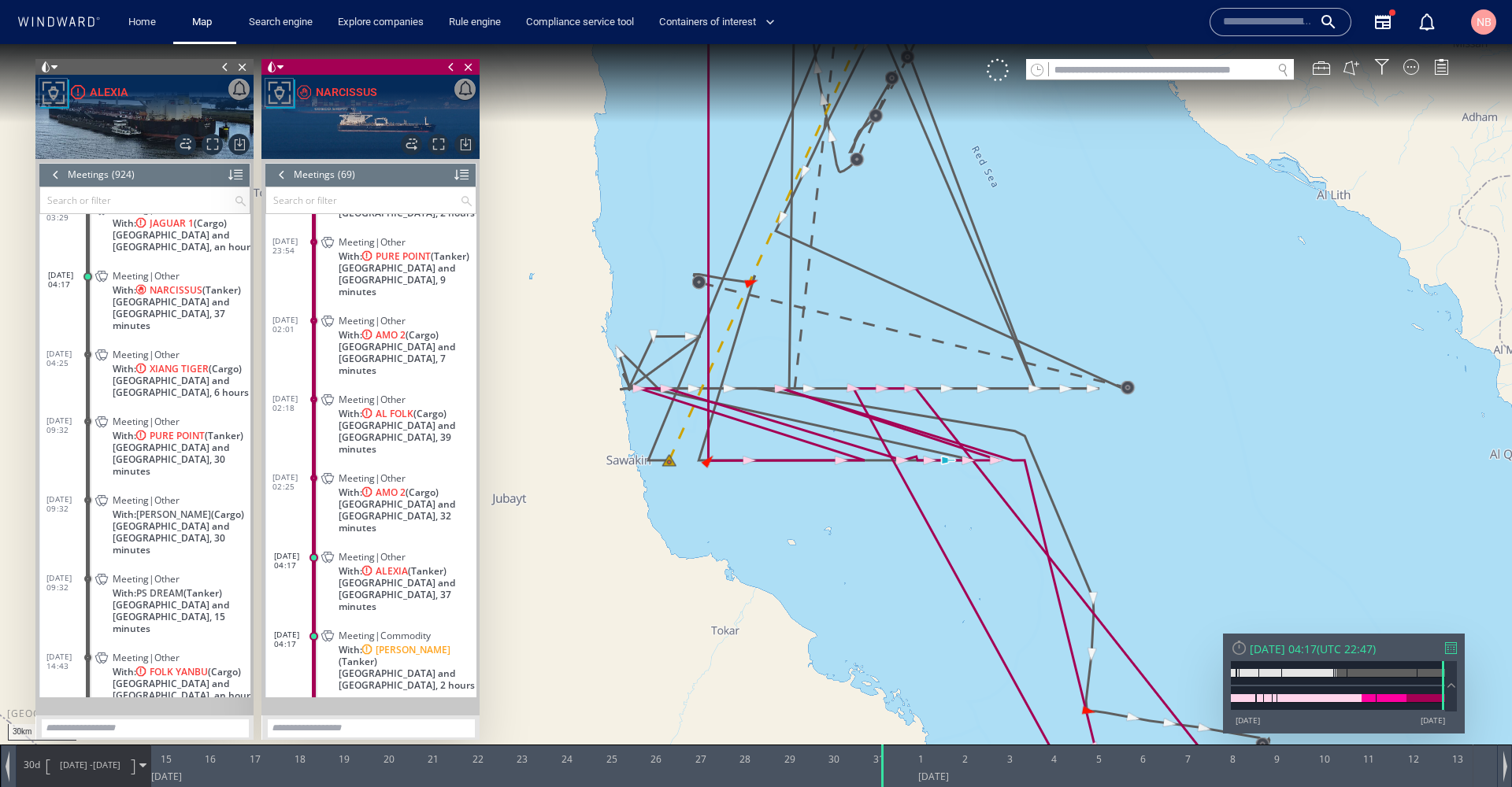
drag, startPoint x: 818, startPoint y: 544, endPoint x: 825, endPoint y: 651, distance: 107.2
click at [825, 651] on canvas "Map" at bounding box center [756, 407] width 1512 height 727
